Goal: Check status: Check status

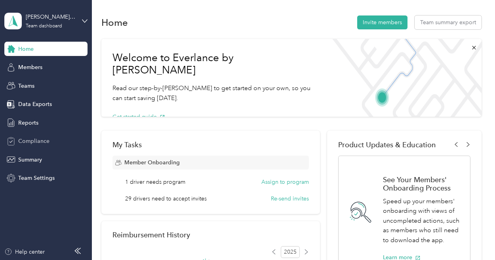
click at [29, 144] on span "Compliance" at bounding box center [33, 141] width 31 height 8
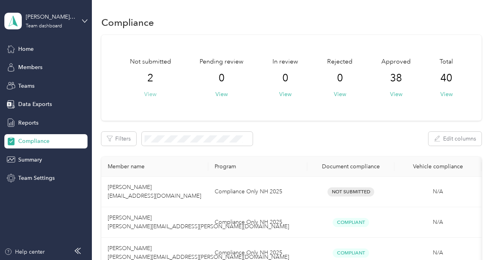
click at [151, 97] on button "View" at bounding box center [150, 94] width 12 height 8
